Goal: Contribute content

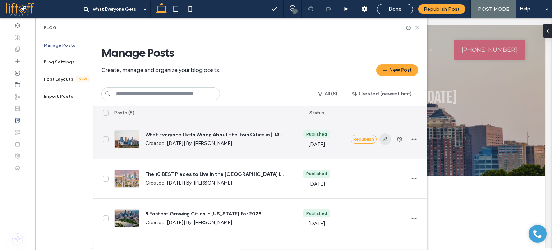
click at [383, 141] on use "button" at bounding box center [385, 139] width 4 height 4
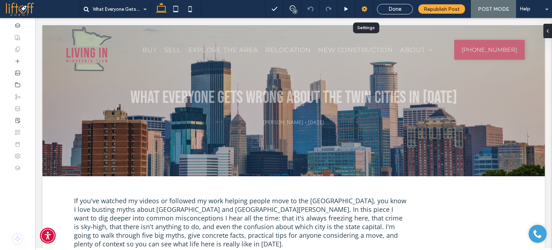
click at [367, 9] on use at bounding box center [365, 9] width 6 height 6
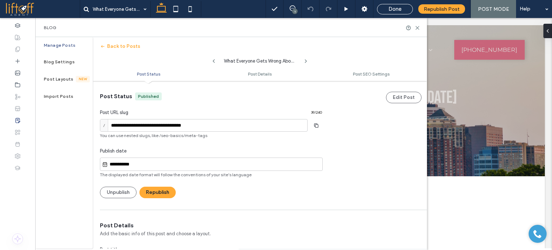
click at [112, 52] on div "What Everyone Gets Wrong About the Twin Cities in [DATE]" at bounding box center [260, 59] width 334 height 14
click at [114, 46] on button "Back to Posts" at bounding box center [120, 47] width 40 height 12
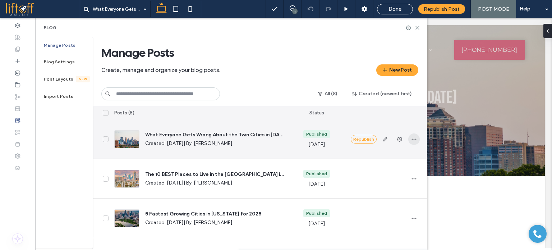
click at [413, 141] on icon "button" at bounding box center [414, 139] width 6 height 6
click at [387, 175] on div "Duplicate" at bounding box center [387, 171] width 64 height 14
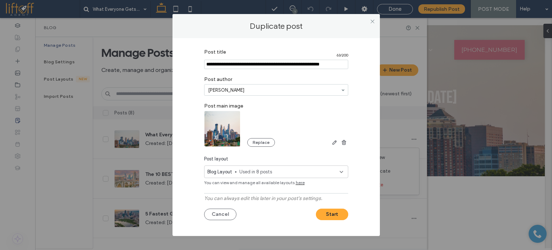
click at [234, 68] on input "Post title" at bounding box center [276, 64] width 144 height 9
paste input "**********"
drag, startPoint x: 299, startPoint y: 64, endPoint x: 248, endPoint y: 67, distance: 50.8
click at [248, 67] on input "Post title" at bounding box center [276, 64] width 144 height 9
click at [309, 66] on input "Post title" at bounding box center [276, 64] width 144 height 9
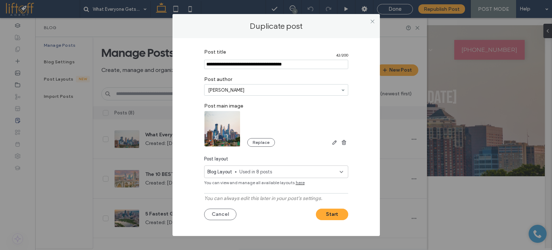
type input "**********"
click at [263, 147] on div "Post title 42 / 200 Post author Jordan Eatherton Post main image Replace Post l…" at bounding box center [276, 135] width 186 height 180
click at [264, 144] on button "Replace" at bounding box center [261, 142] width 28 height 9
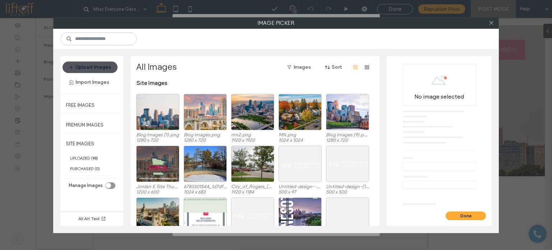
click at [106, 69] on button "Upload Images" at bounding box center [90, 67] width 55 height 12
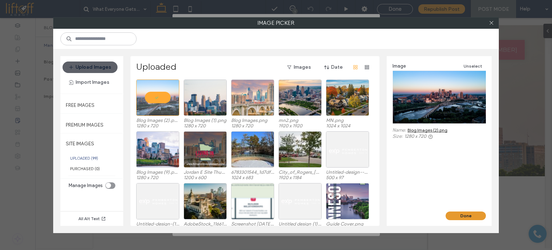
click at [457, 213] on button "Done" at bounding box center [466, 215] width 40 height 9
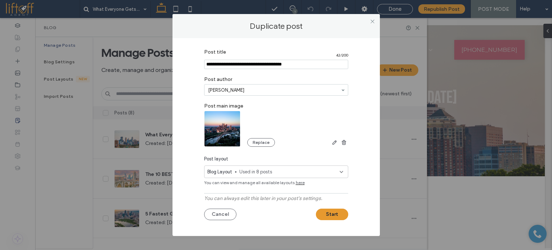
click at [334, 211] on button "Start" at bounding box center [332, 215] width 32 height 12
